Goal: Obtain resource: Download file/media

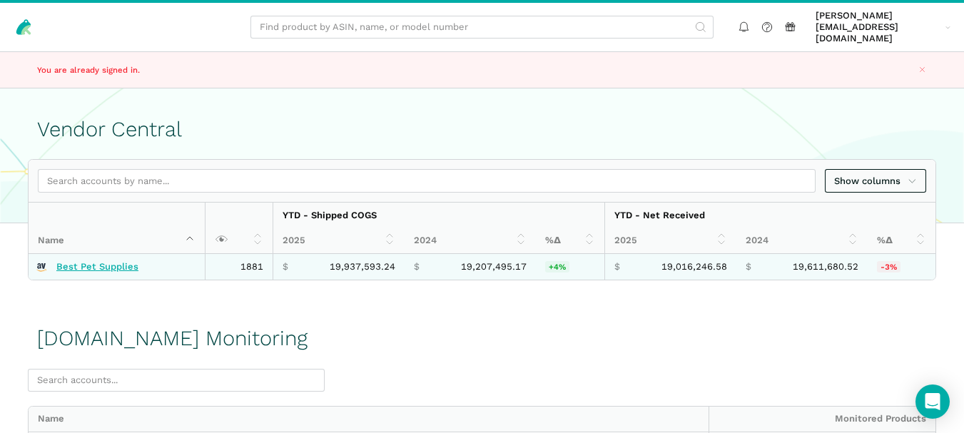
click at [113, 261] on link "Best Pet Supplies" at bounding box center [97, 266] width 82 height 11
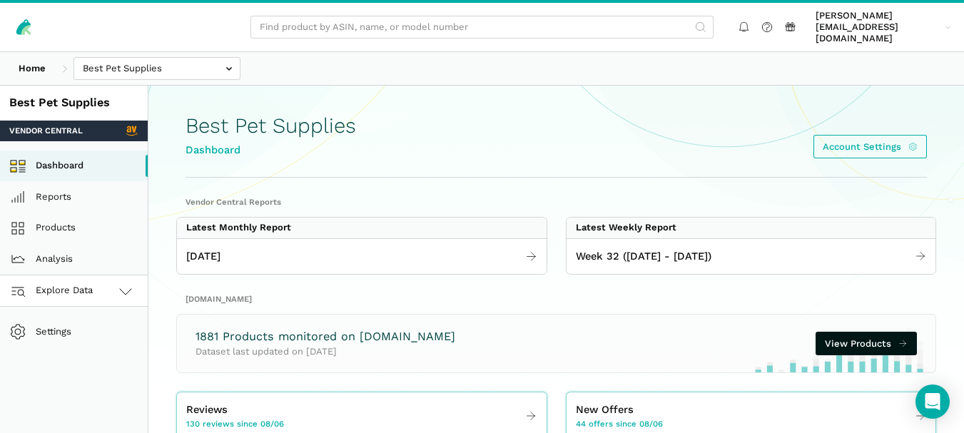
click at [106, 283] on link "Explore Data" at bounding box center [74, 290] width 148 height 31
click at [85, 350] on link "[DOMAIN_NAME]" at bounding box center [74, 353] width 148 height 31
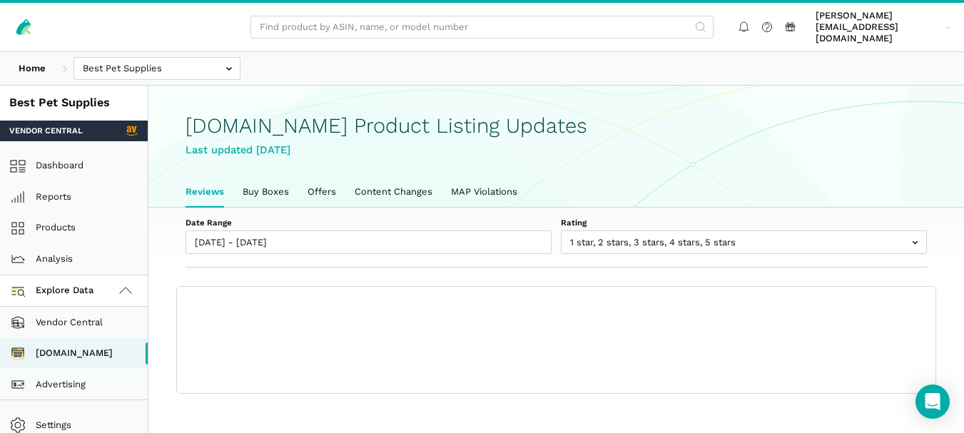
scroll to position [5, 0]
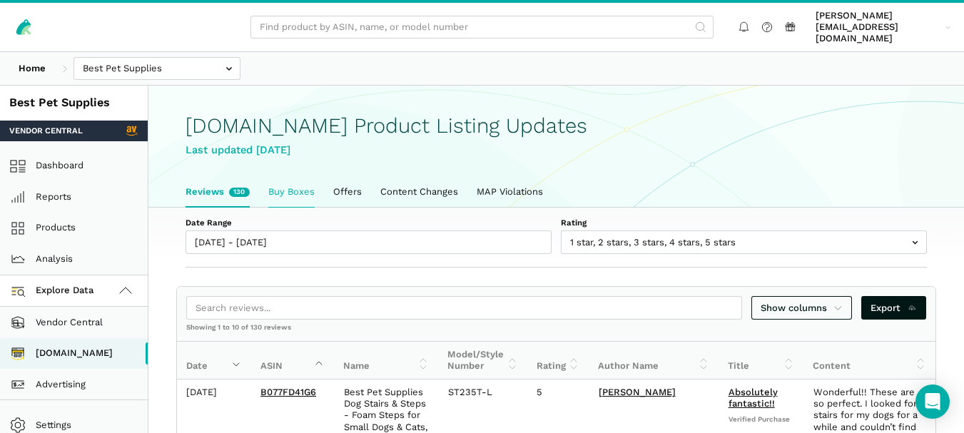
click at [288, 177] on link "Buy Boxes" at bounding box center [291, 192] width 65 height 30
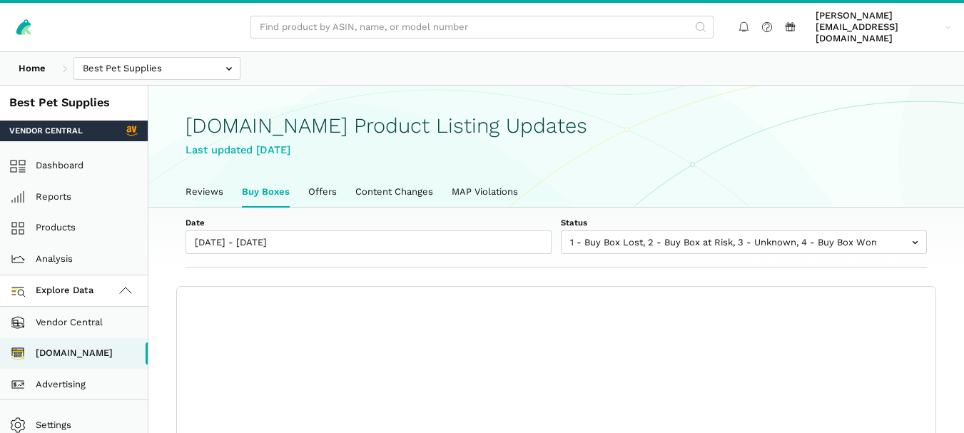
scroll to position [5, 0]
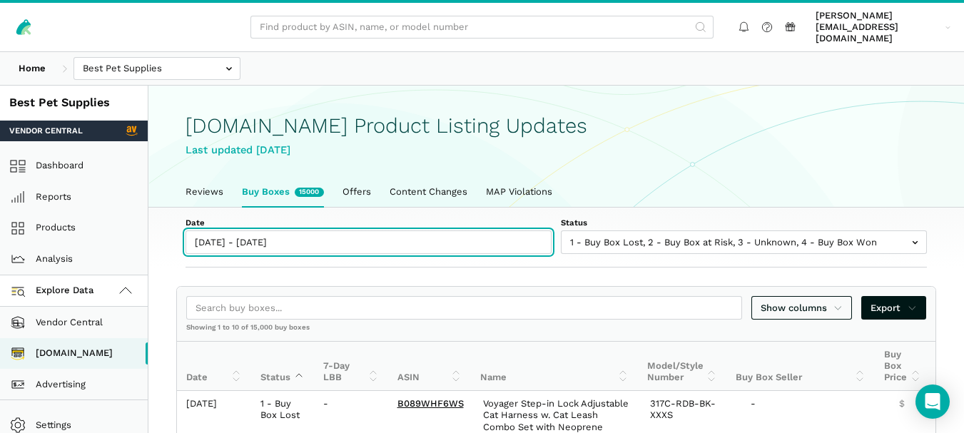
click at [284, 230] on input "08/06/2025 - 08/13/2025" at bounding box center [369, 242] width 366 height 24
type input "08/06/2025"
type input "08/13/2025"
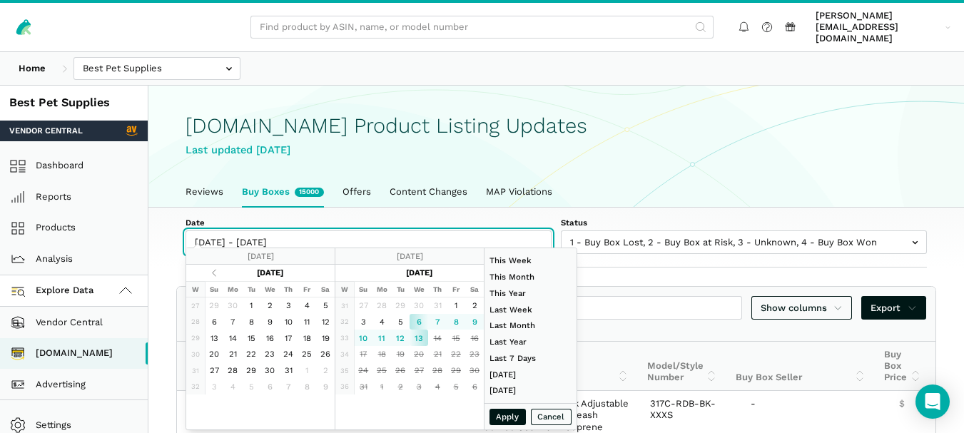
type input "08/13/2025"
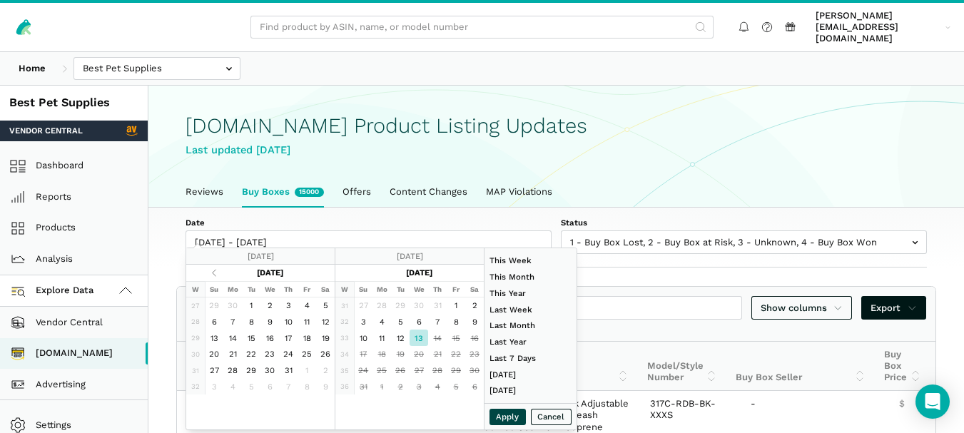
click at [504, 417] on button "Apply" at bounding box center [507, 417] width 37 height 16
type input "08/13/2025 - 08/13/2025"
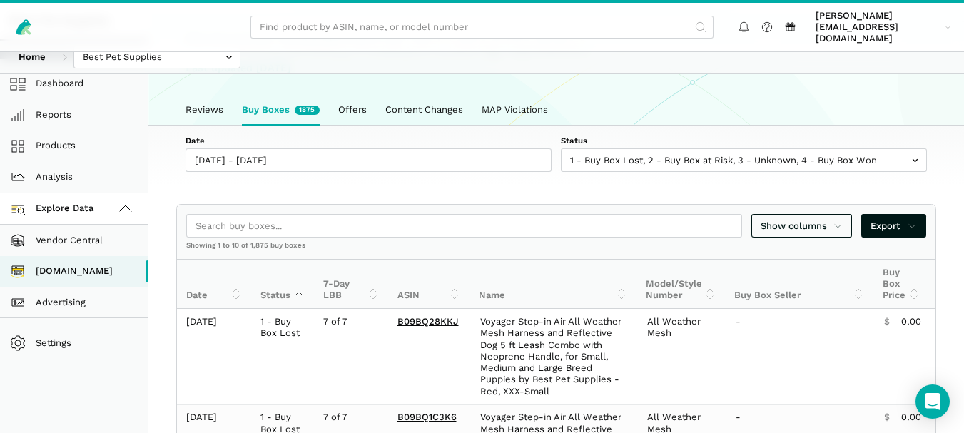
scroll to position [89, 0]
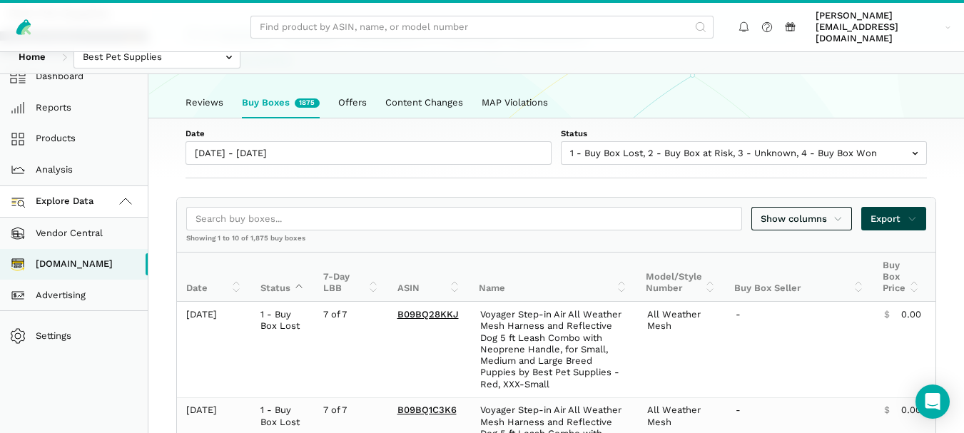
click at [895, 212] on span "Export" at bounding box center [893, 219] width 46 height 14
click at [868, 255] on span "Export as Excel" at bounding box center [869, 257] width 70 height 14
